Goal: Task Accomplishment & Management: Use online tool/utility

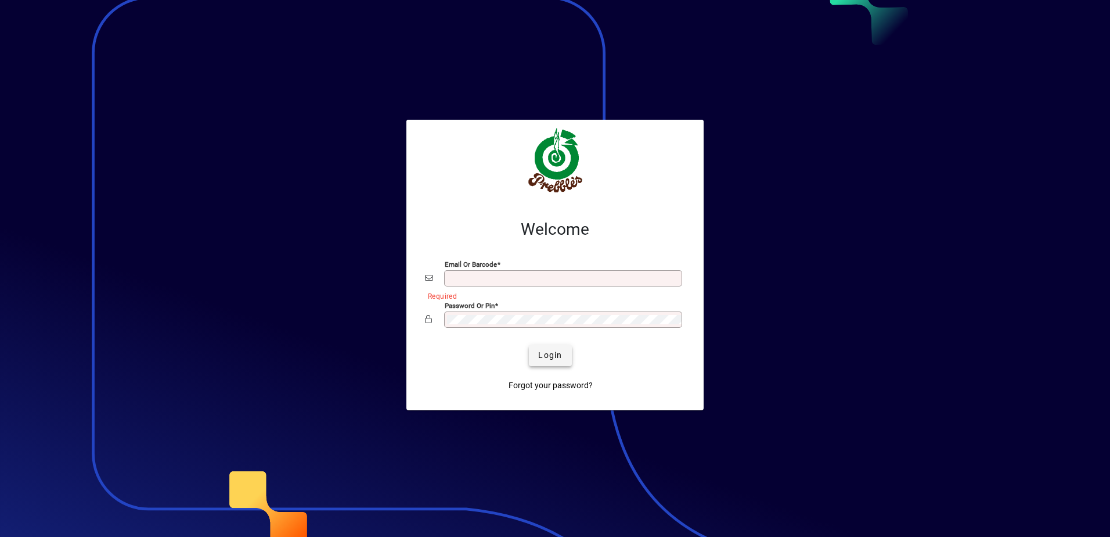
type input "**********"
click at [558, 354] on span "Login" at bounding box center [550, 355] width 24 height 12
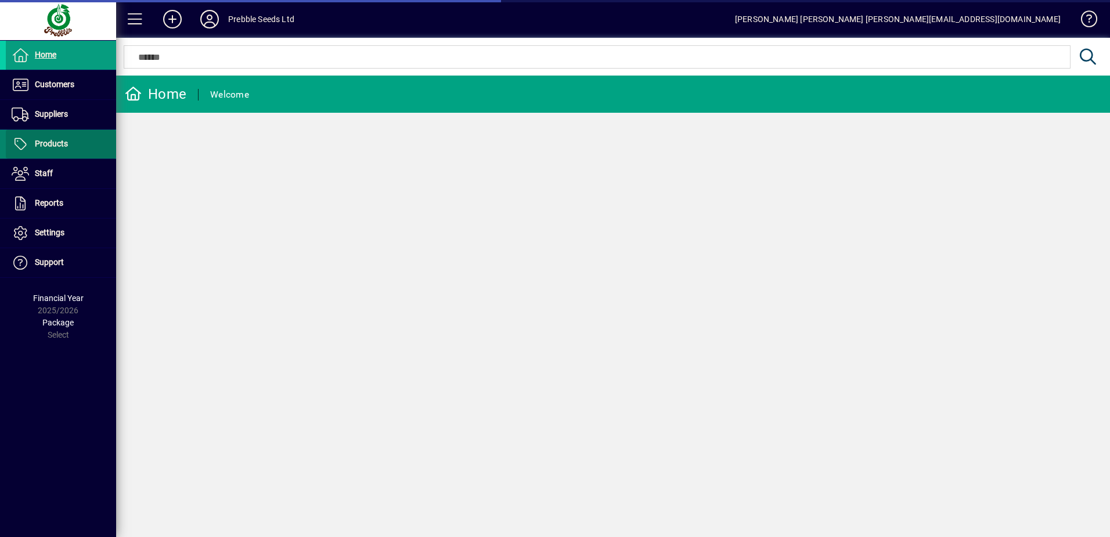
click at [53, 145] on span "Products" at bounding box center [51, 143] width 33 height 9
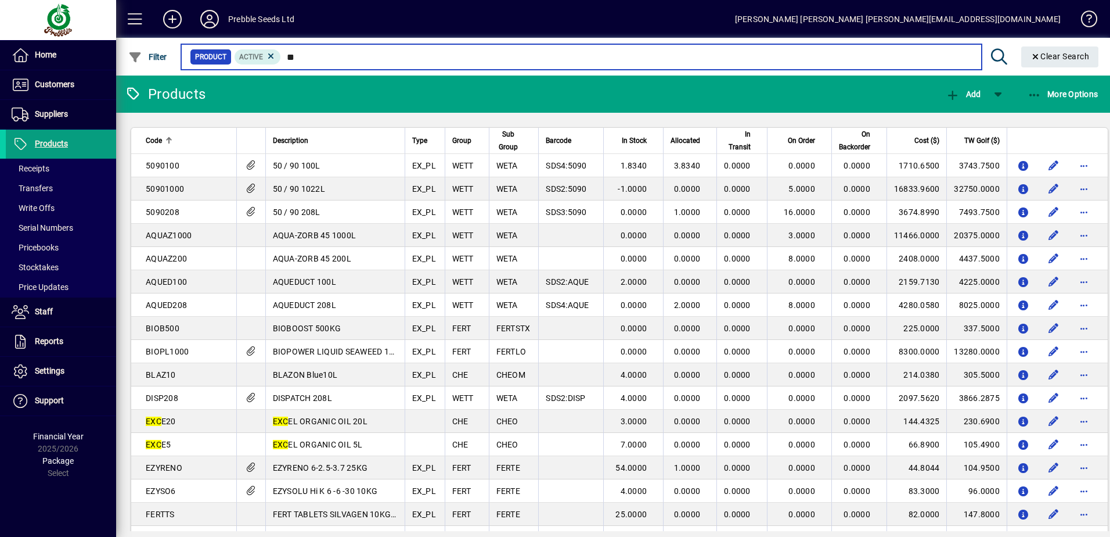
type input "*"
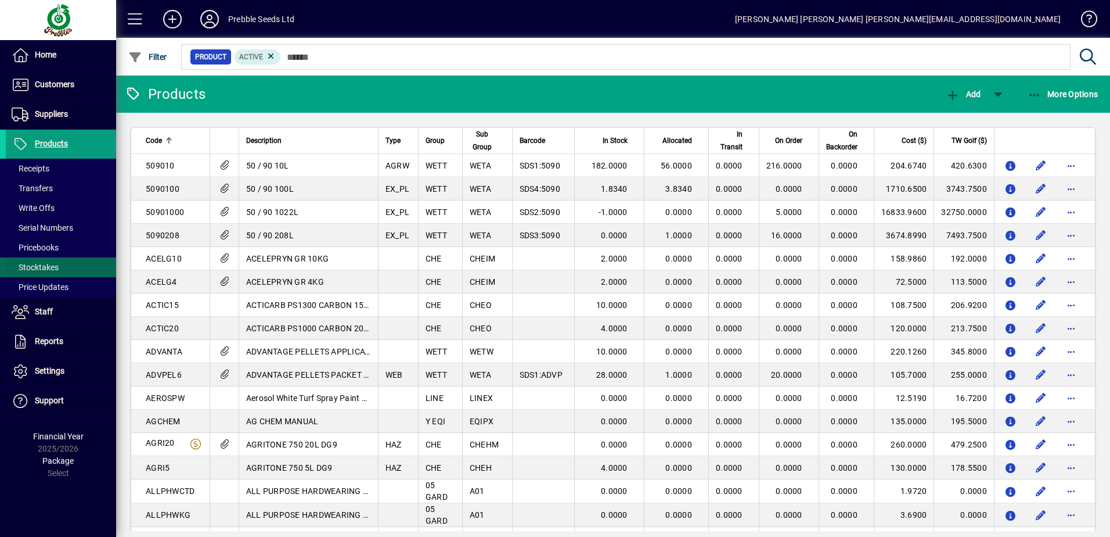
click at [49, 265] on span "Stocktakes" at bounding box center [35, 266] width 47 height 9
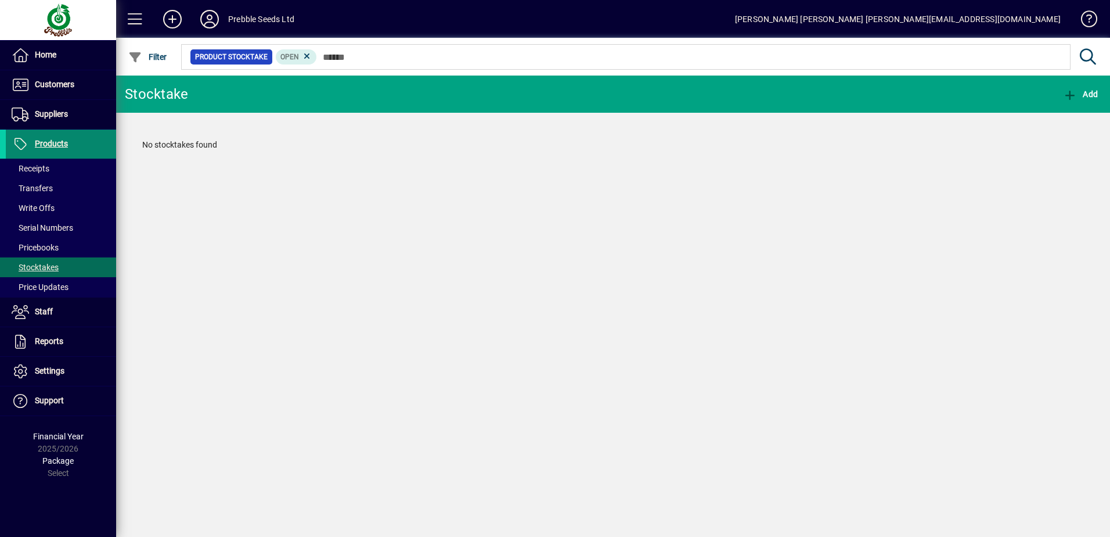
click at [56, 146] on span "Products" at bounding box center [51, 143] width 33 height 9
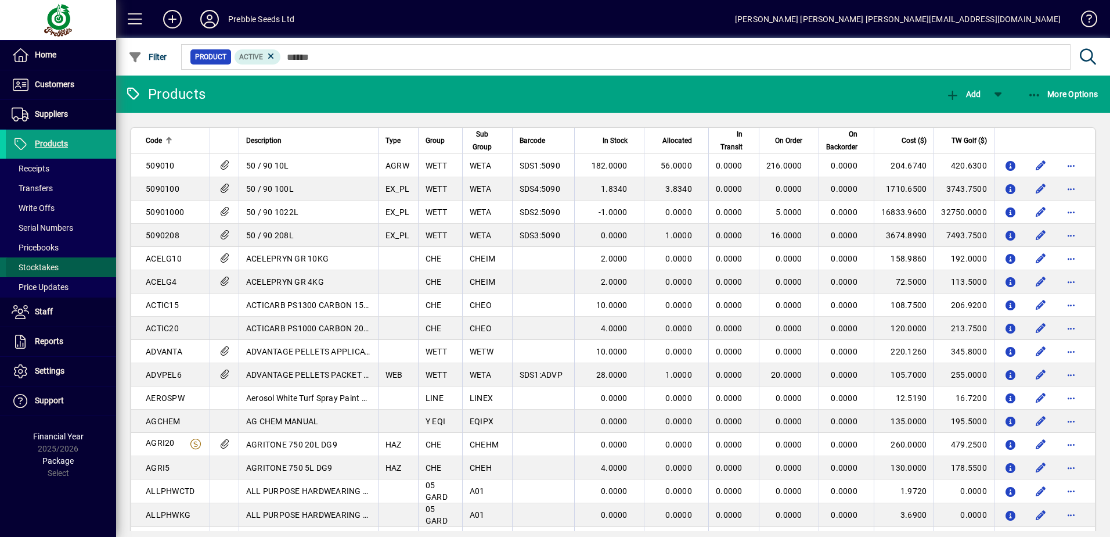
click at [47, 264] on span "Stocktakes" at bounding box center [35, 266] width 47 height 9
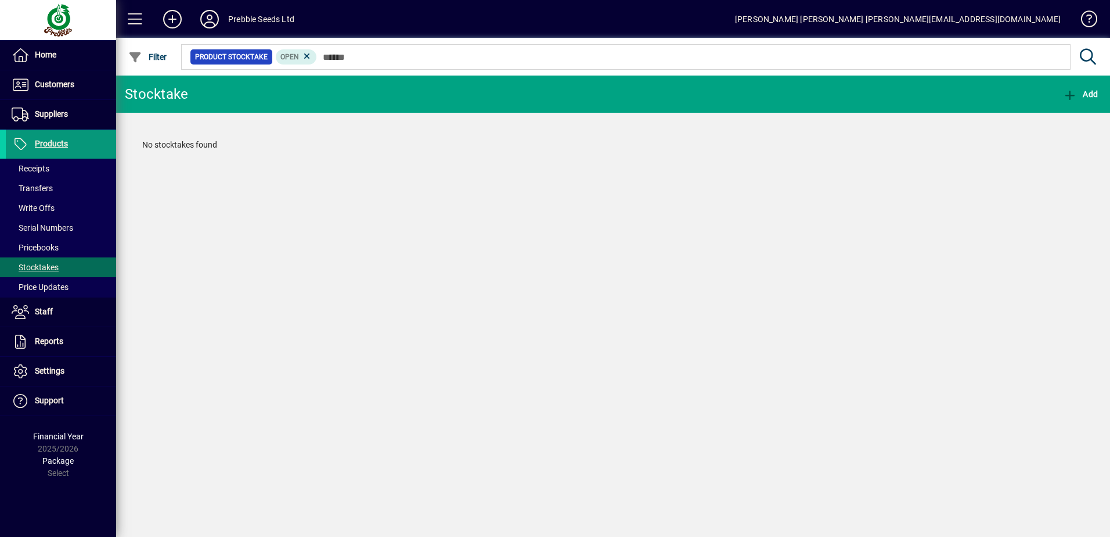
click at [42, 143] on span "Products" at bounding box center [51, 143] width 33 height 9
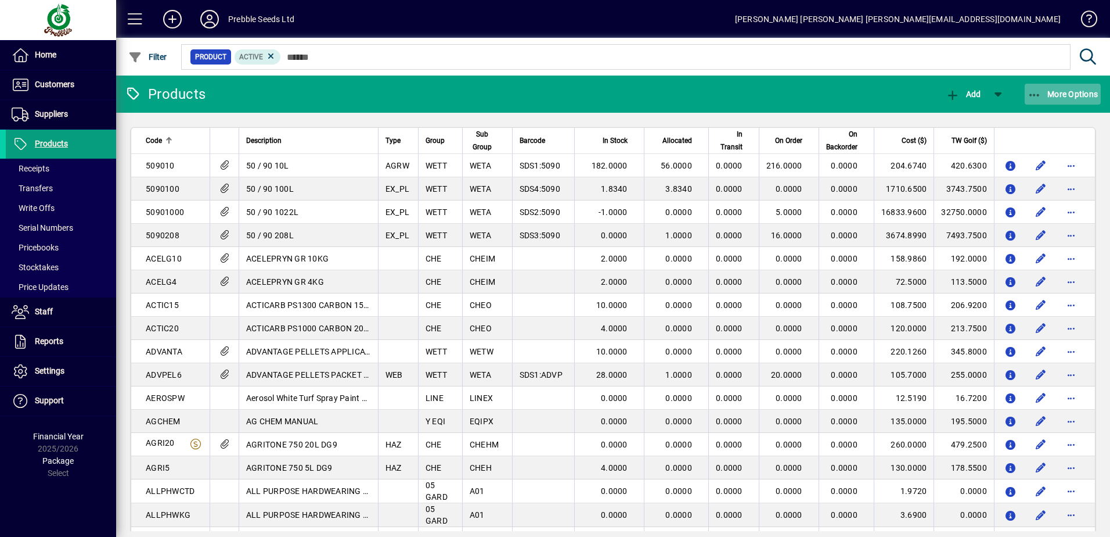
click at [1084, 89] on span "More Options" at bounding box center [1063, 93] width 71 height 9
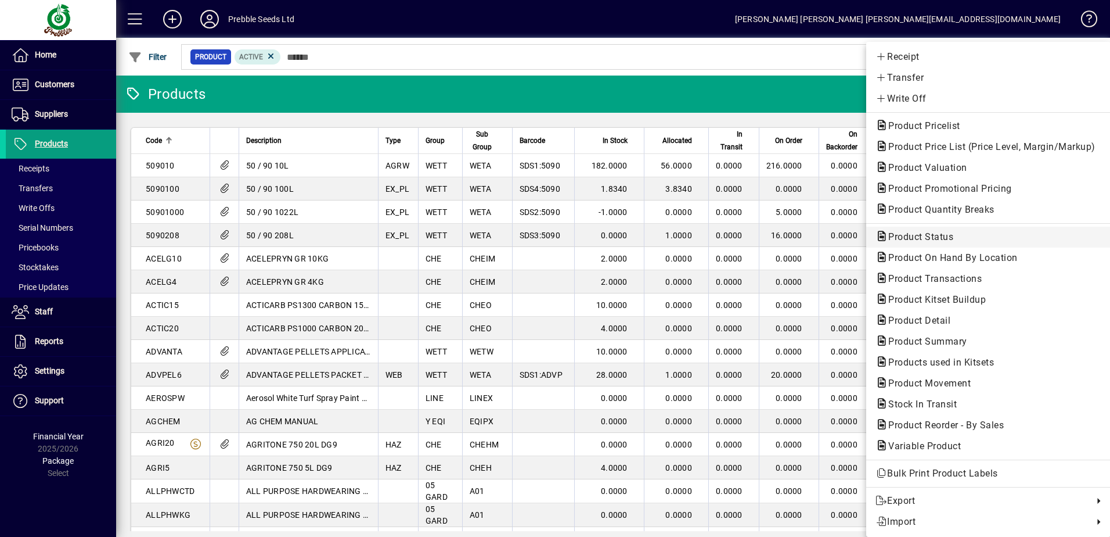
click at [912, 238] on span "Product Status" at bounding box center [918, 236] width 84 height 11
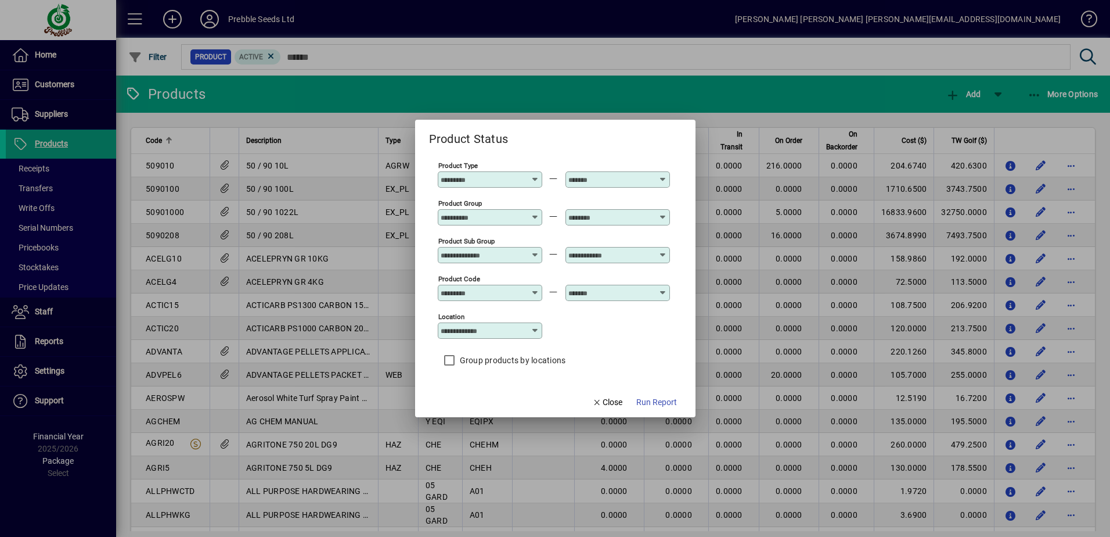
click at [490, 216] on input "Product Group" at bounding box center [483, 217] width 85 height 9
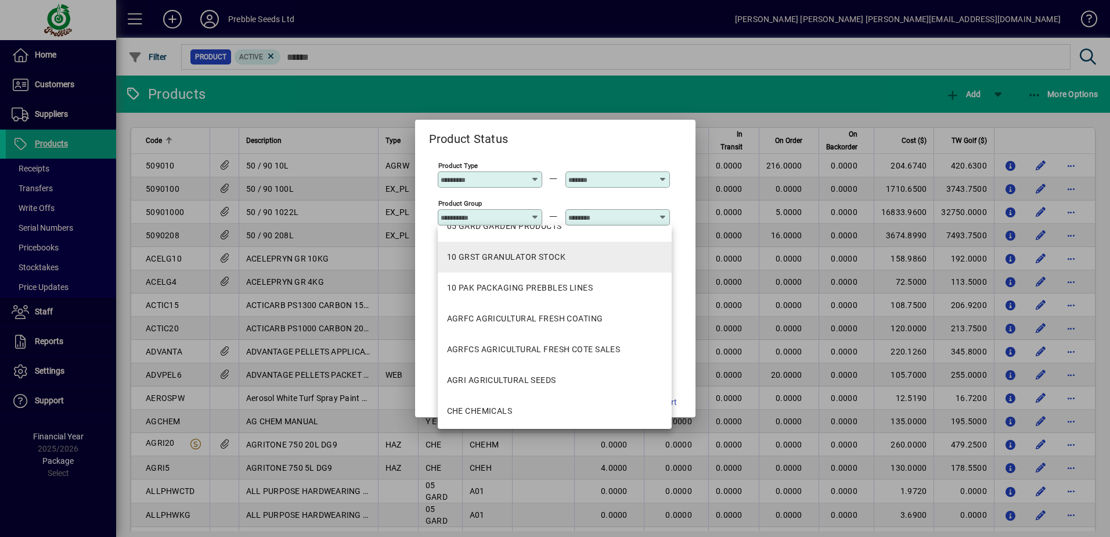
scroll to position [116, 0]
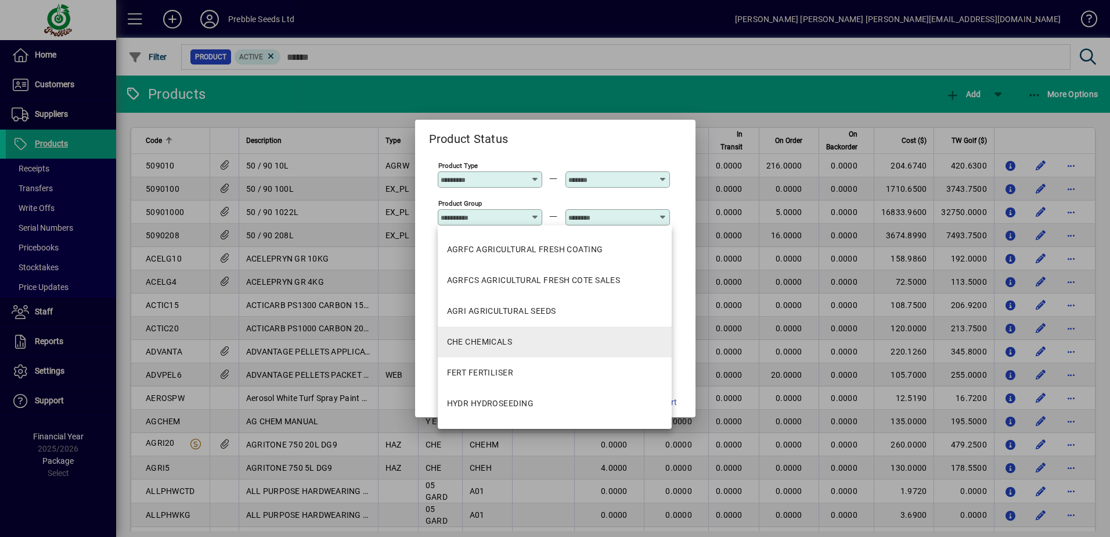
click at [483, 337] on div "CHE CHEMICALS" at bounding box center [480, 342] width 66 height 12
type input "**********"
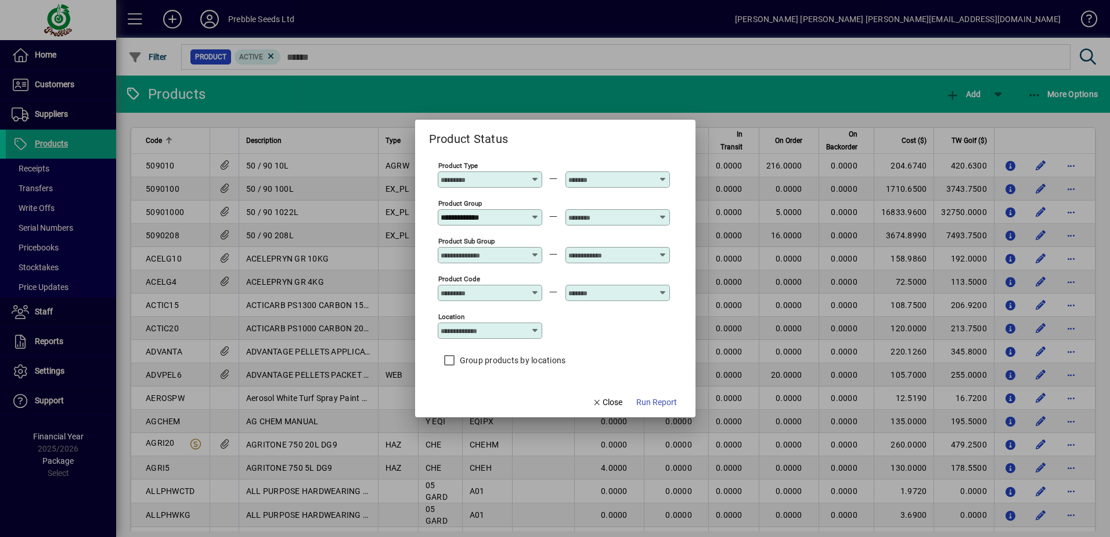
click at [602, 219] on input "text" at bounding box center [611, 217] width 85 height 9
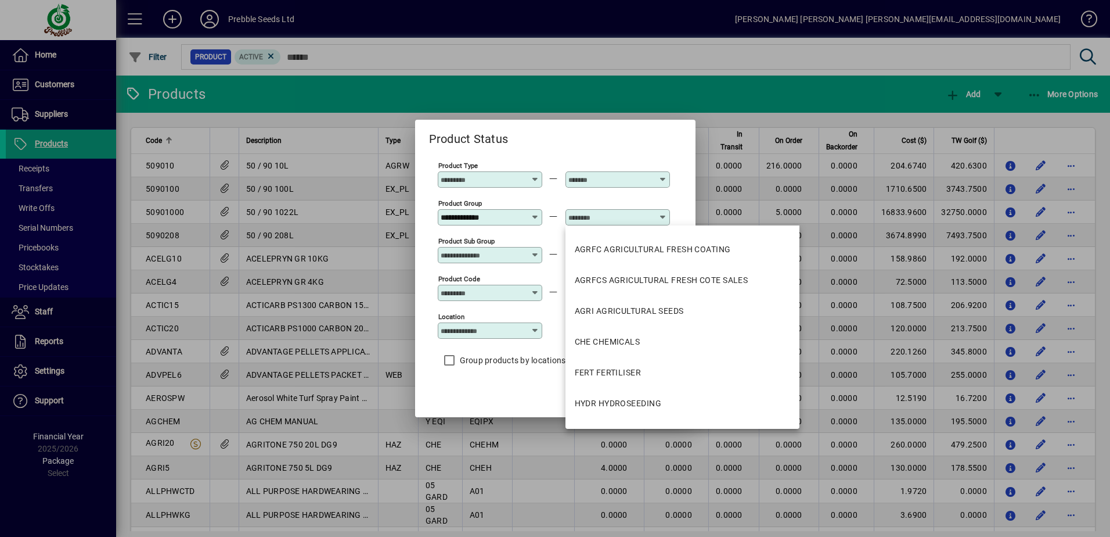
click at [619, 343] on div "CHE CHEMICALS" at bounding box center [608, 342] width 66 height 12
type input "**********"
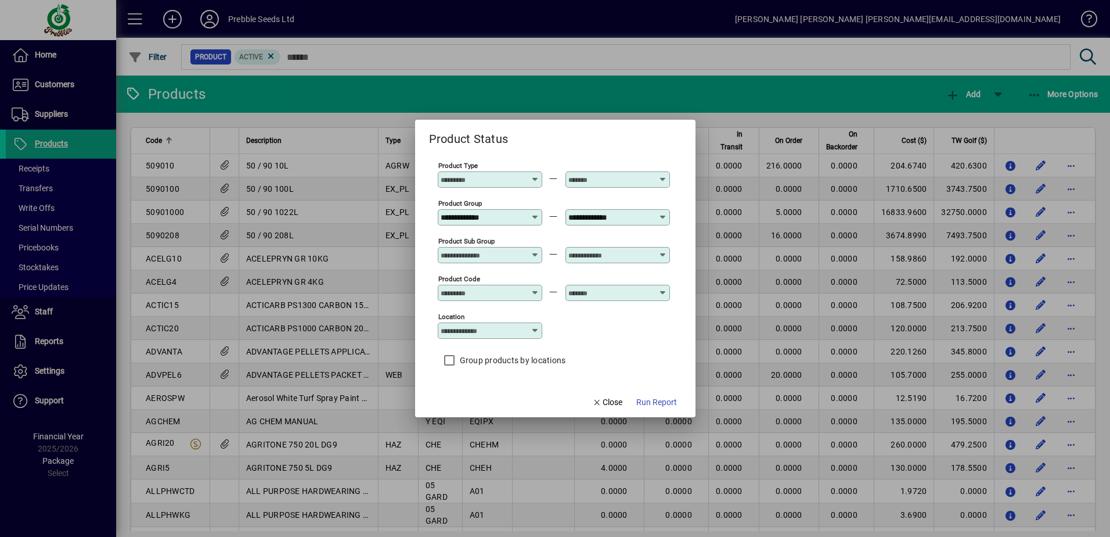
click at [487, 332] on input "Location" at bounding box center [486, 330] width 90 height 9
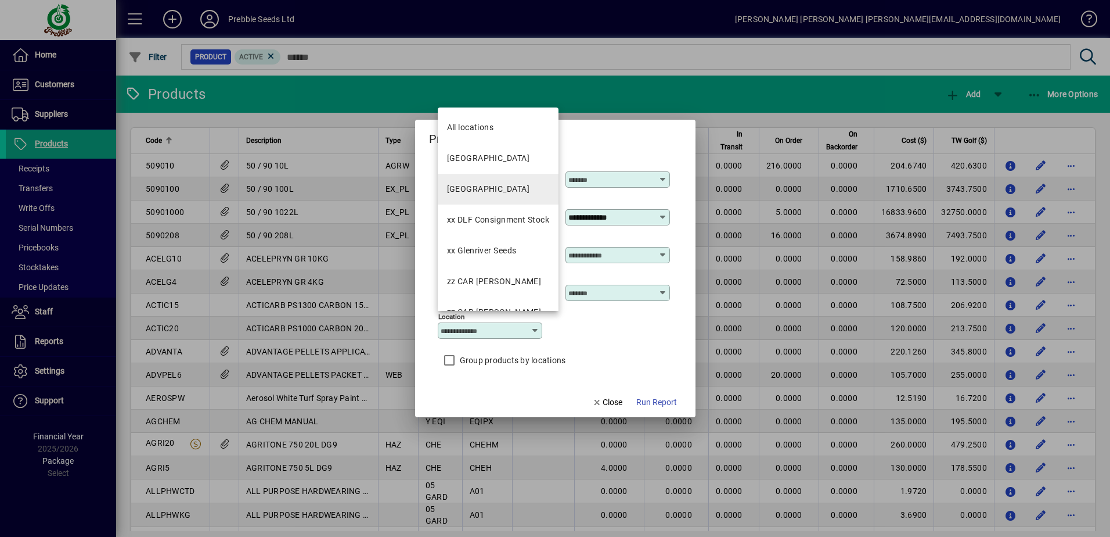
click at [481, 191] on div "PALMERSTON NORTH" at bounding box center [488, 189] width 82 height 12
type input "**********"
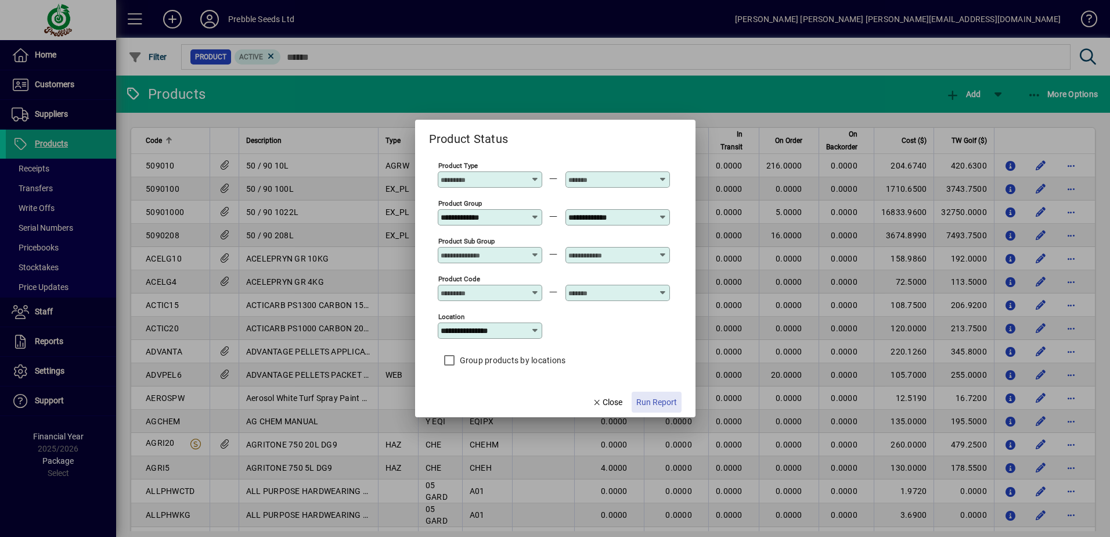
click at [653, 400] on span "Run Report" at bounding box center [656, 402] width 41 height 12
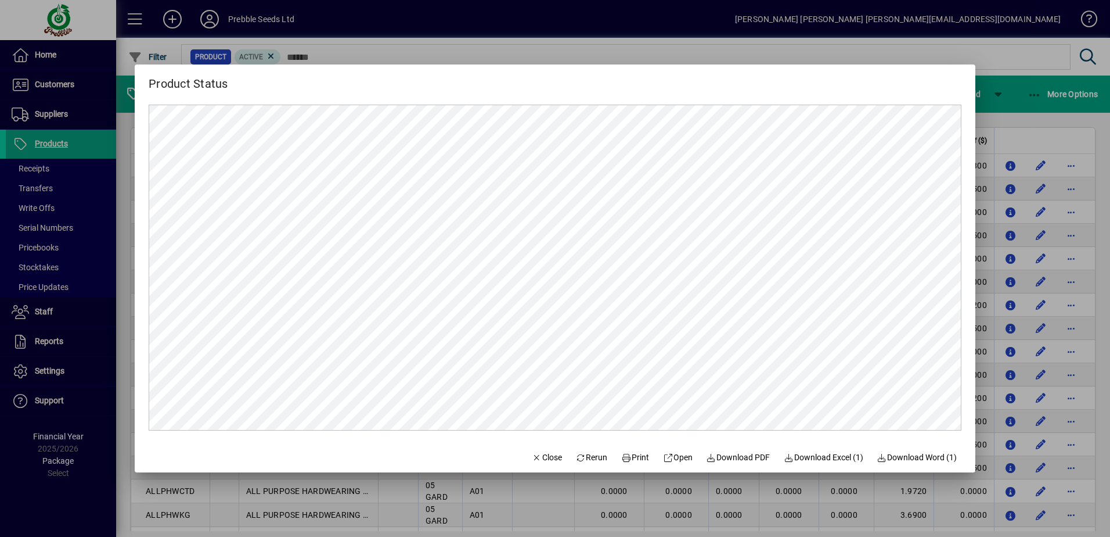
scroll to position [0, 0]
click at [628, 458] on span "Print" at bounding box center [635, 457] width 28 height 12
click at [540, 456] on span "Close" at bounding box center [547, 457] width 30 height 12
